Goal: Task Accomplishment & Management: Use online tool/utility

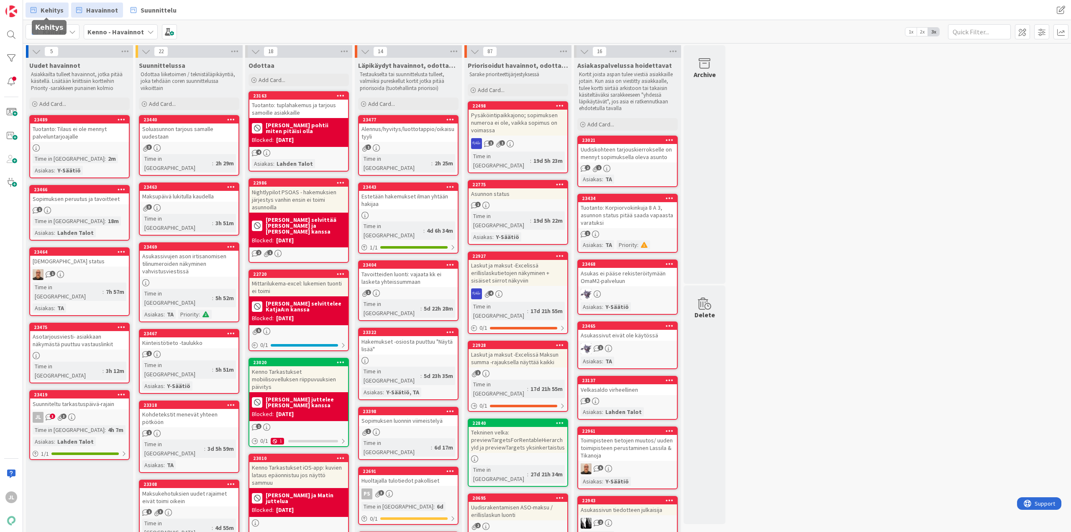
click at [43, 8] on span "Kehitys" at bounding box center [52, 10] width 23 height 10
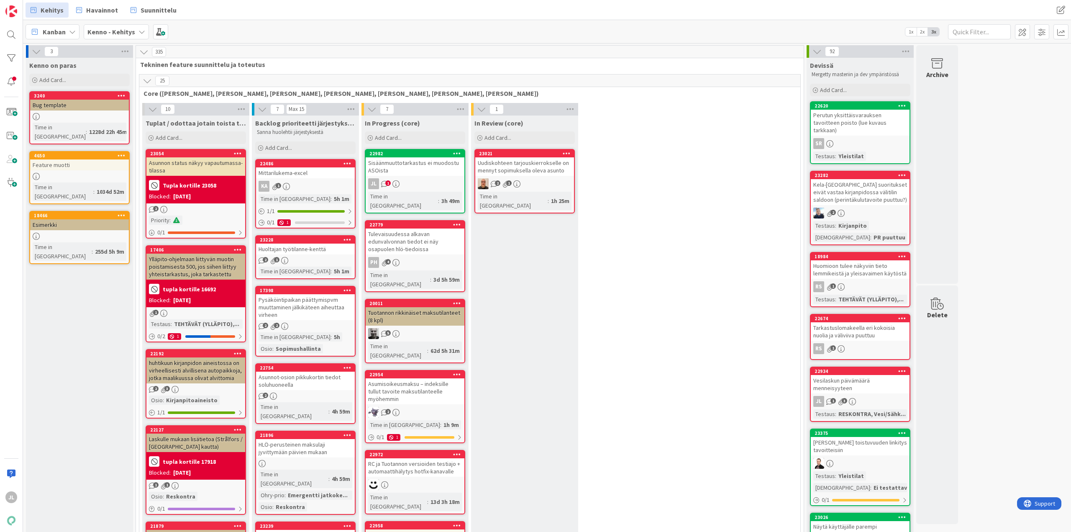
click at [427, 169] on div "Sisäänmuuttotarkastus ei muodostu ASOista" at bounding box center [415, 166] width 99 height 18
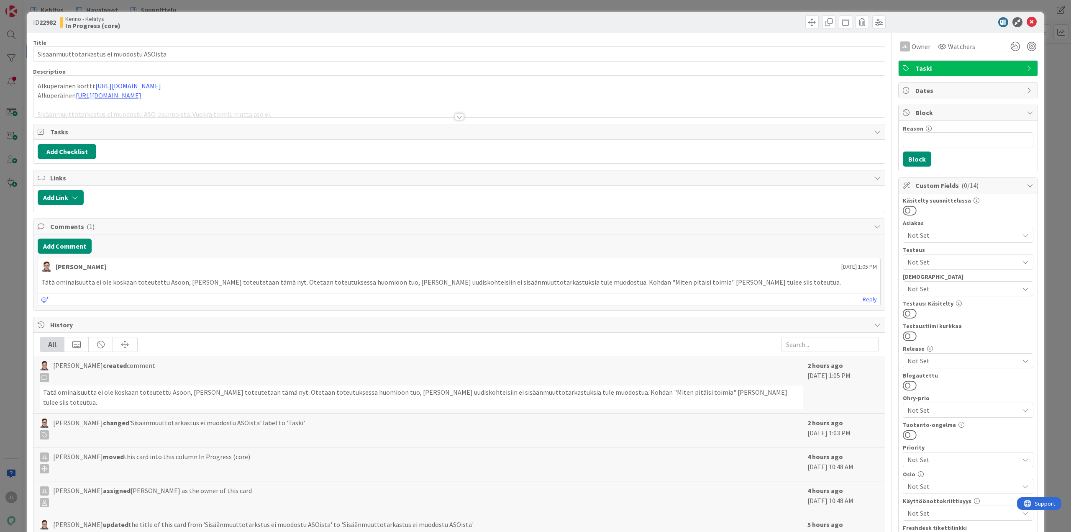
click at [264, 105] on div at bounding box center [458, 106] width 851 height 21
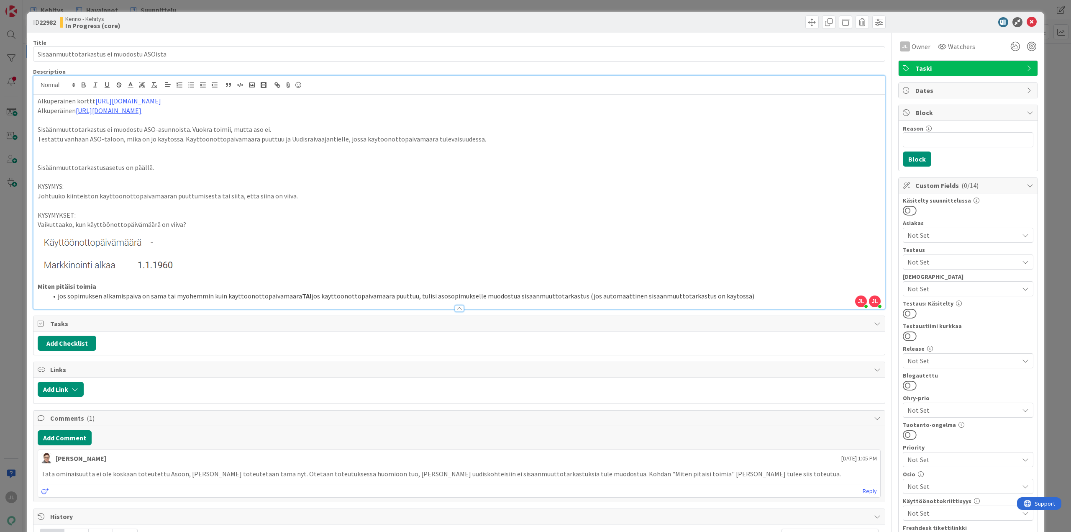
click at [753, 296] on li "jos sopimuksen alkamispäivä on sama tai myöhemmin kuin käyttöönottopäivämäärä T…" at bounding box center [464, 296] width 833 height 10
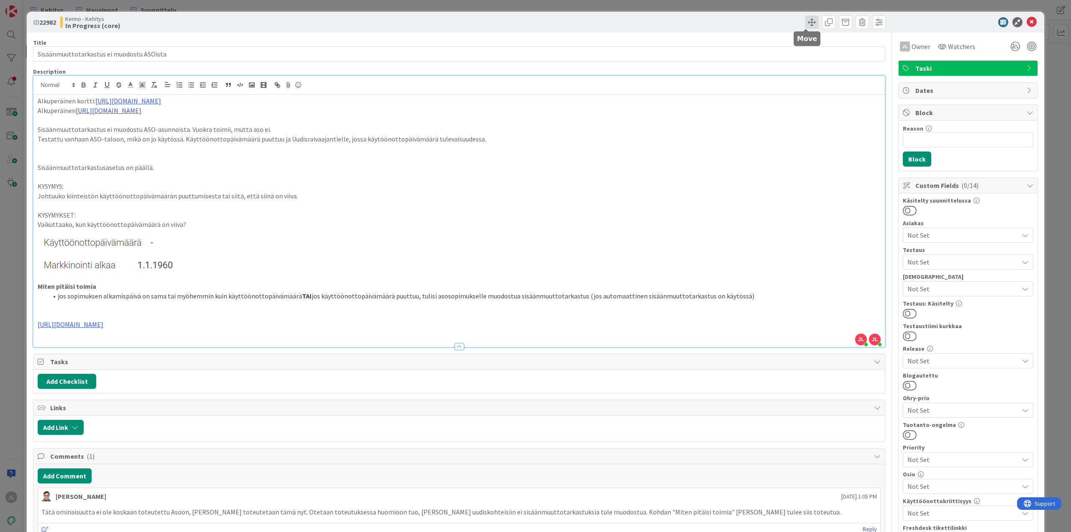
click at [807, 22] on span at bounding box center [811, 21] width 13 height 13
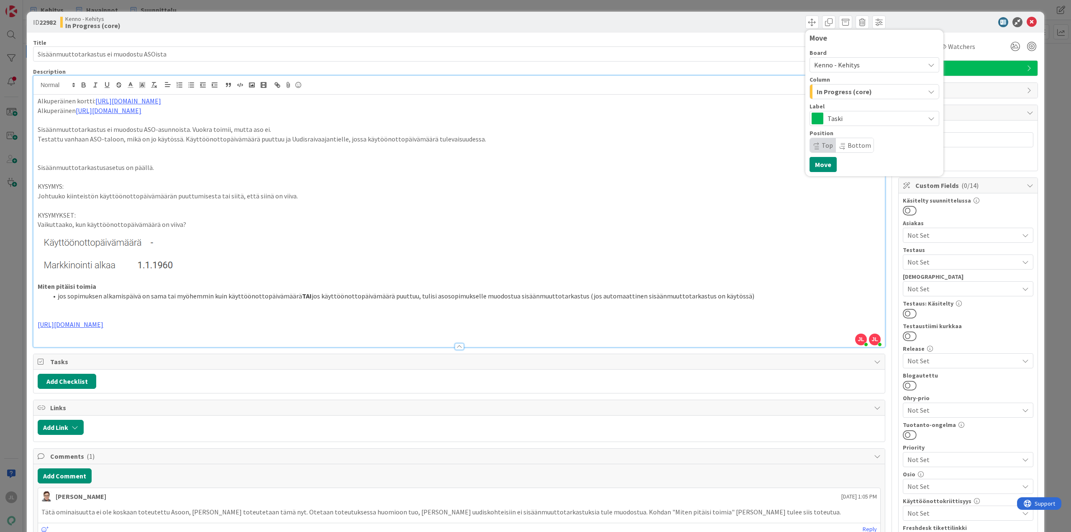
click at [848, 92] on span "In Progress (core)" at bounding box center [844, 91] width 55 height 11
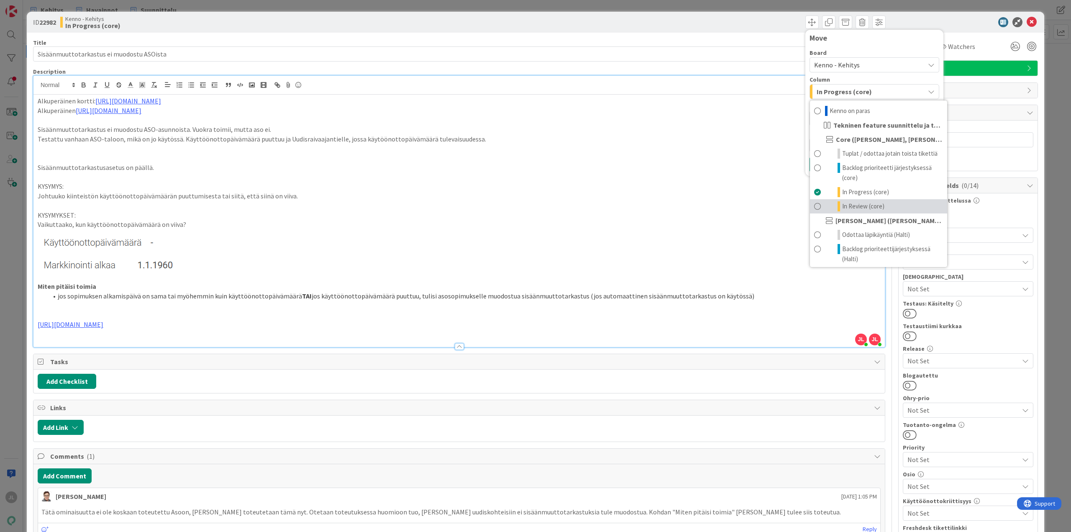
click at [844, 204] on span "In Review (core)" at bounding box center [863, 206] width 42 height 10
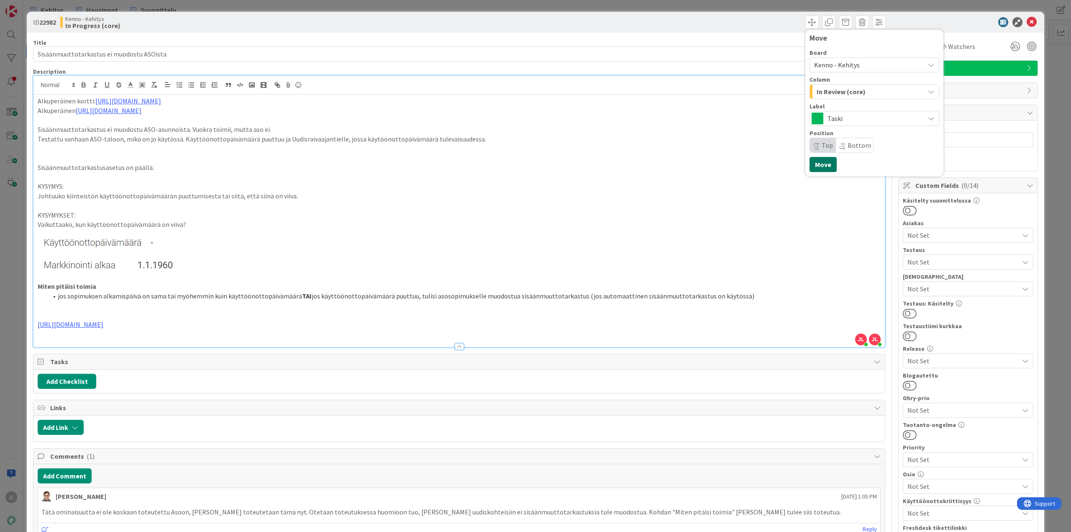
click at [820, 158] on button "Move" at bounding box center [822, 164] width 27 height 15
